Goal: Information Seeking & Learning: Learn about a topic

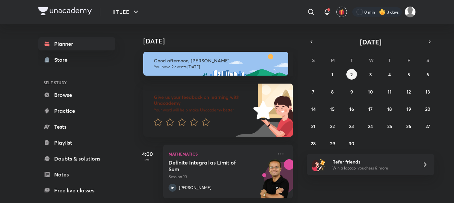
click at [214, 32] on div "[DATE]" at bounding box center [217, 34] width 166 height 21
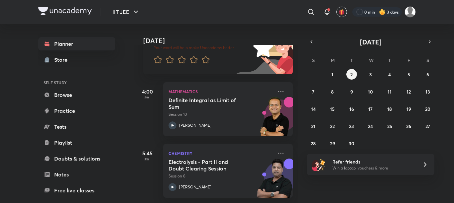
scroll to position [68, 0]
click at [309, 11] on icon at bounding box center [311, 12] width 8 height 8
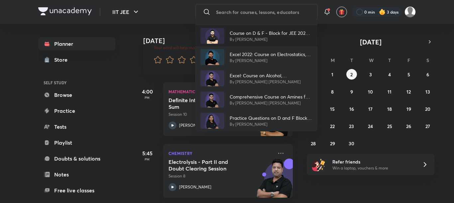
click at [293, 40] on p "By [PERSON_NAME]" at bounding box center [271, 40] width 82 height 6
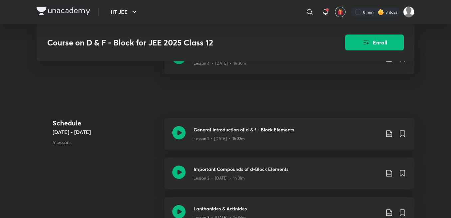
scroll to position [213, 0]
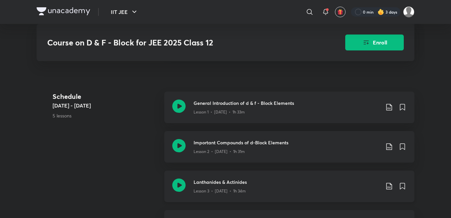
click at [230, 184] on h3 "Lanthanides & Actinides" at bounding box center [287, 182] width 186 height 7
